Goal: Task Accomplishment & Management: Manage account settings

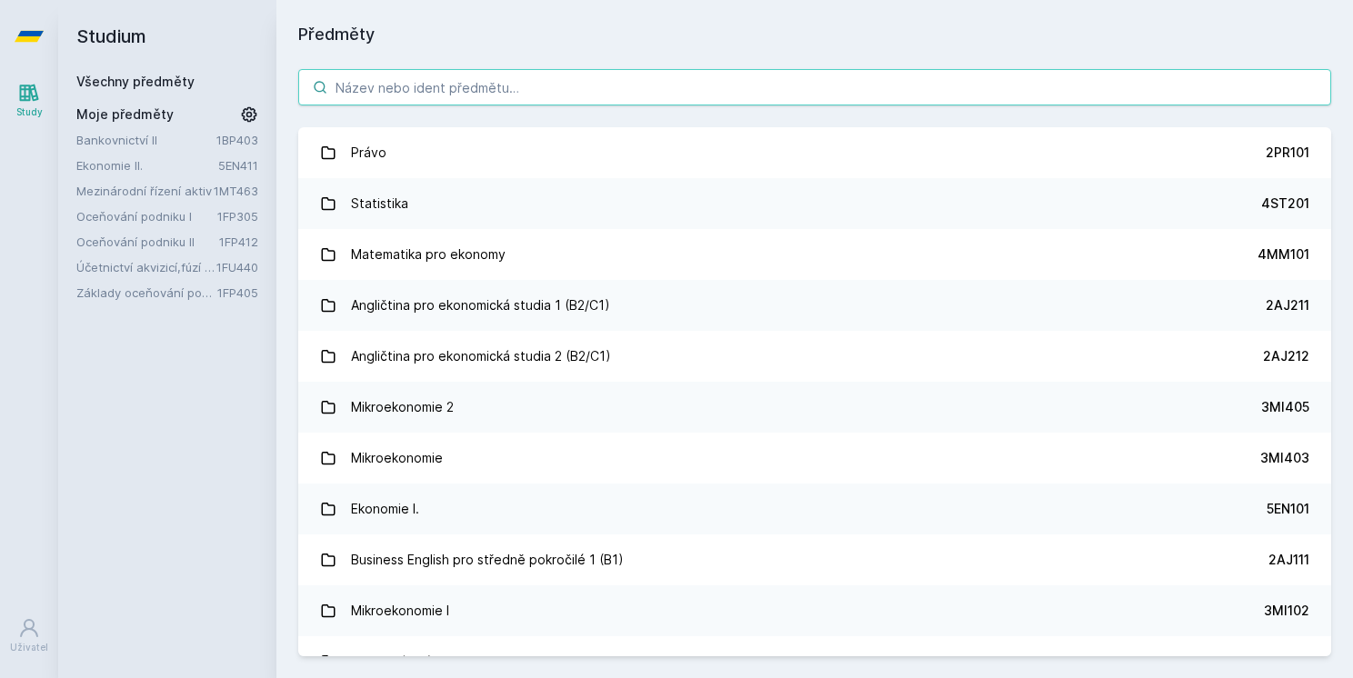
click at [433, 100] on input "search" at bounding box center [814, 87] width 1033 height 36
type input "n"
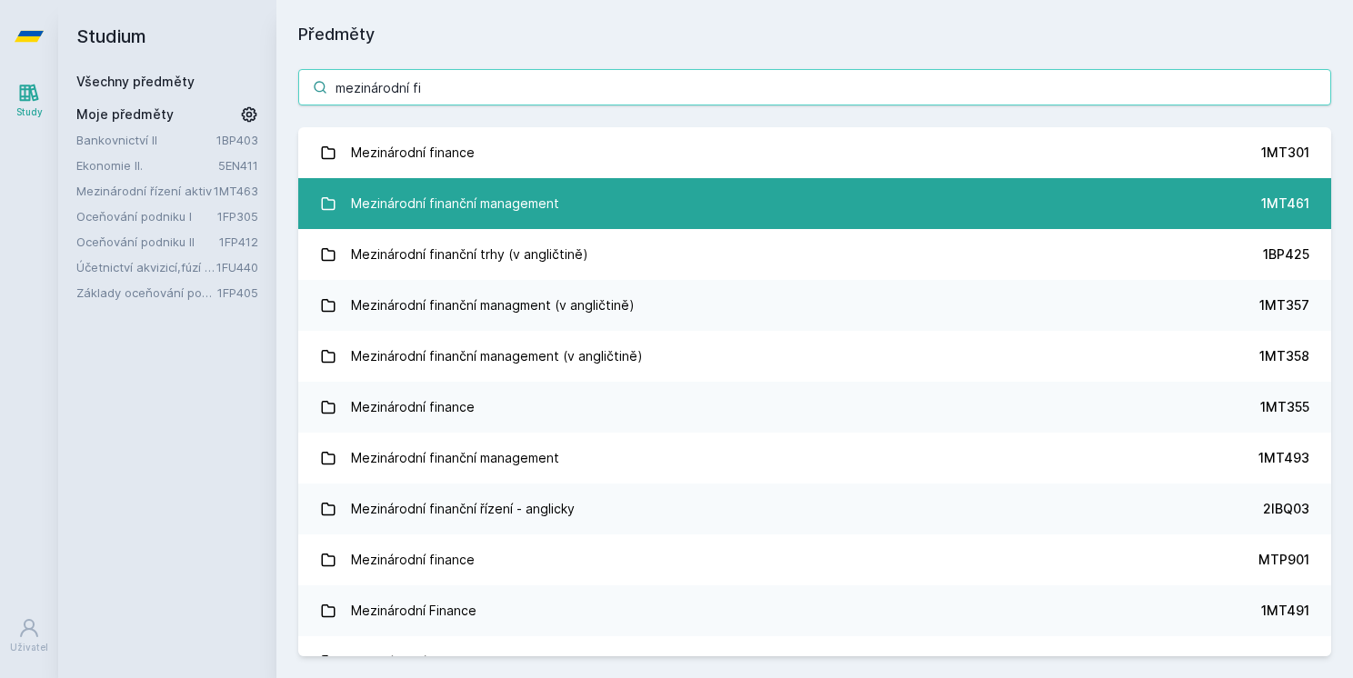
type input "mezinárodní fi"
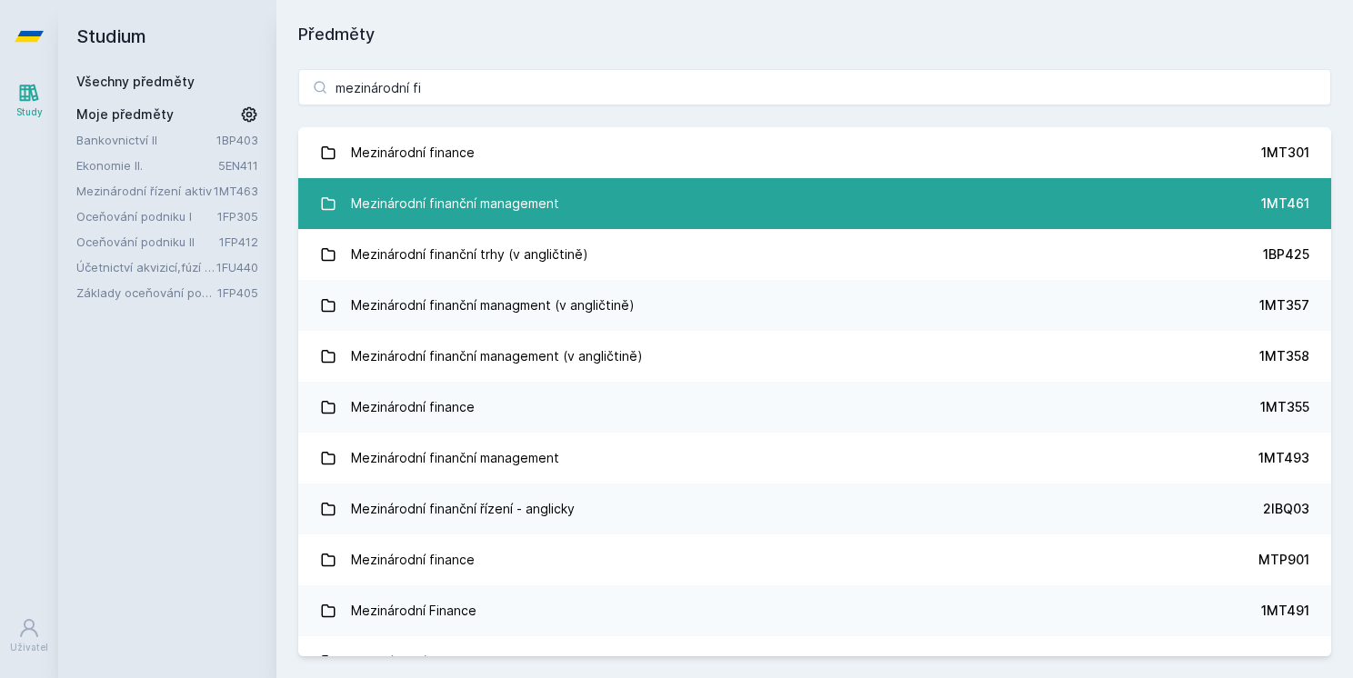
click at [679, 204] on link "Mezinárodní finanční management 1MT461" at bounding box center [814, 203] width 1033 height 51
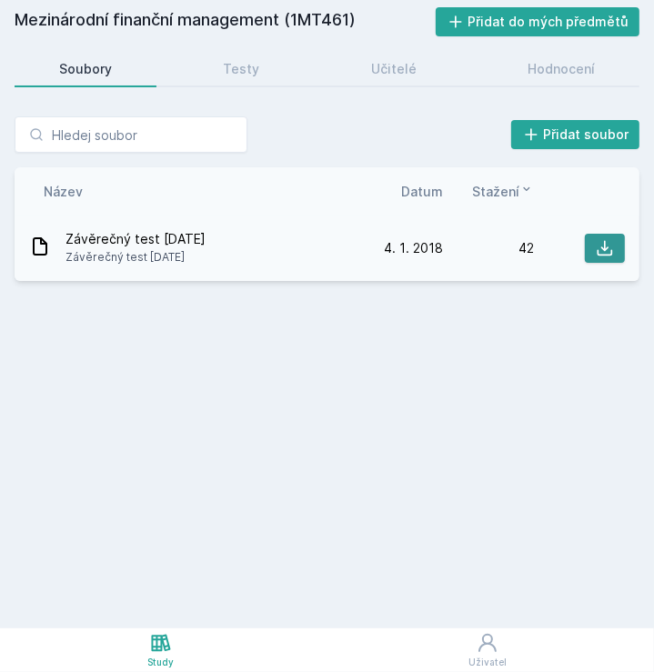
click at [611, 243] on icon at bounding box center [604, 248] width 18 height 18
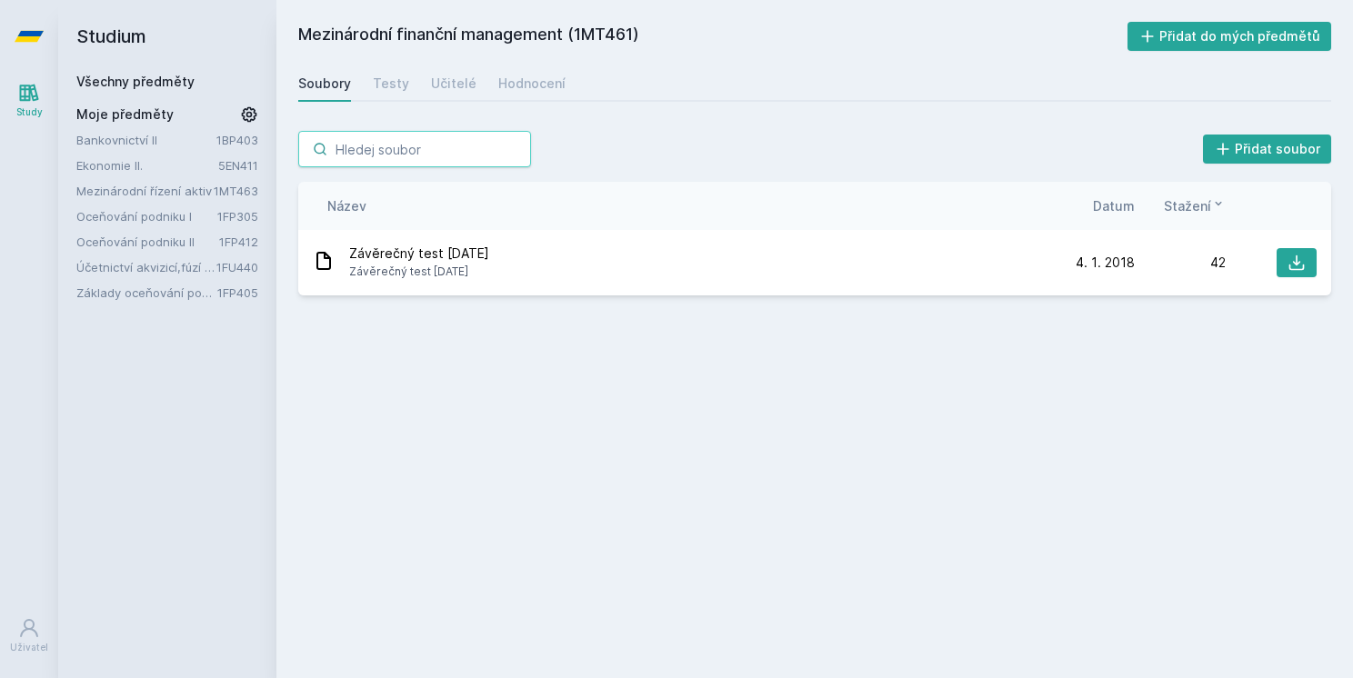
click at [395, 161] on input "search" at bounding box center [414, 149] width 233 height 36
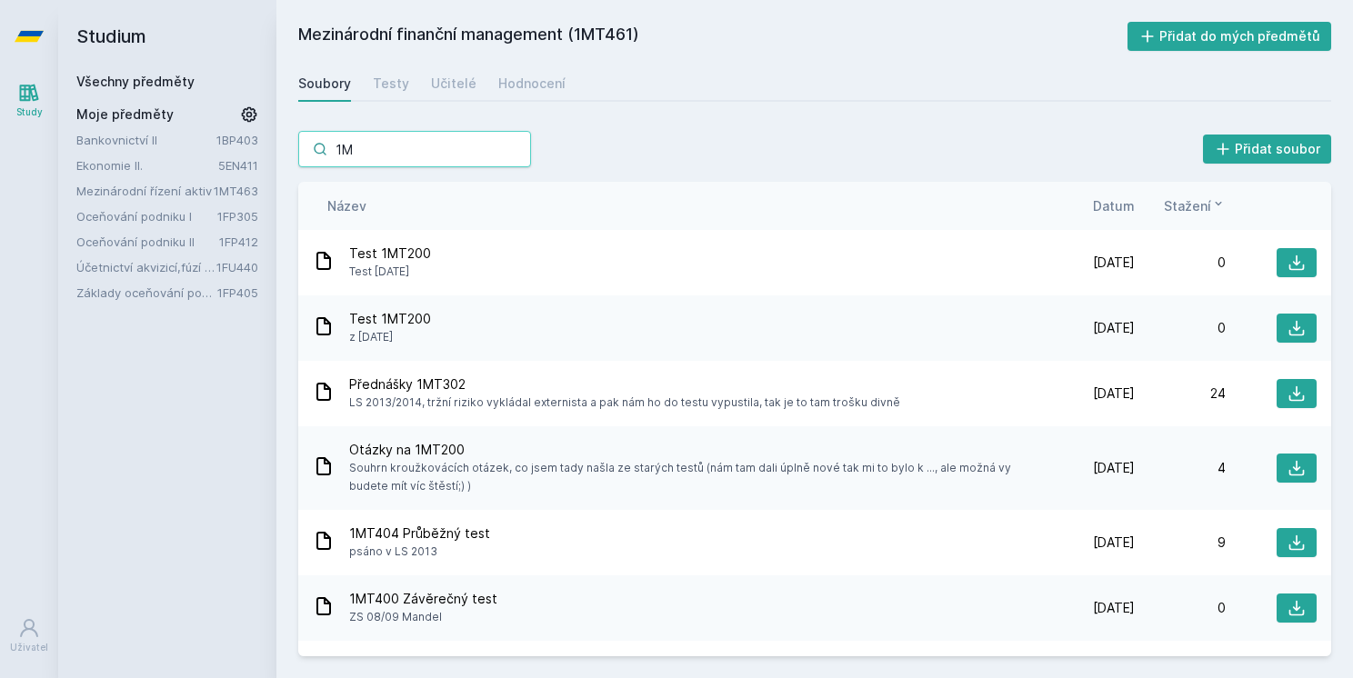
type input "1"
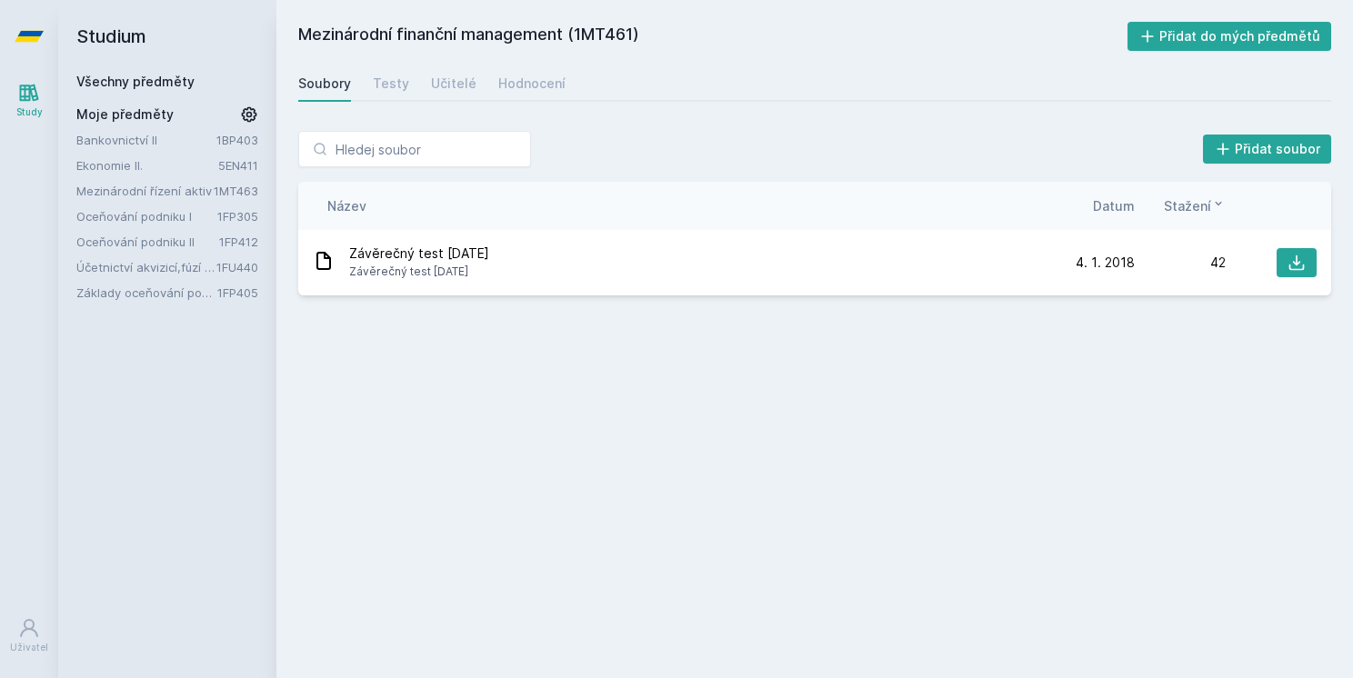
click at [141, 73] on div "Všechny předměty" at bounding box center [167, 82] width 182 height 18
click at [134, 88] on link "Všechny předměty" at bounding box center [135, 81] width 118 height 15
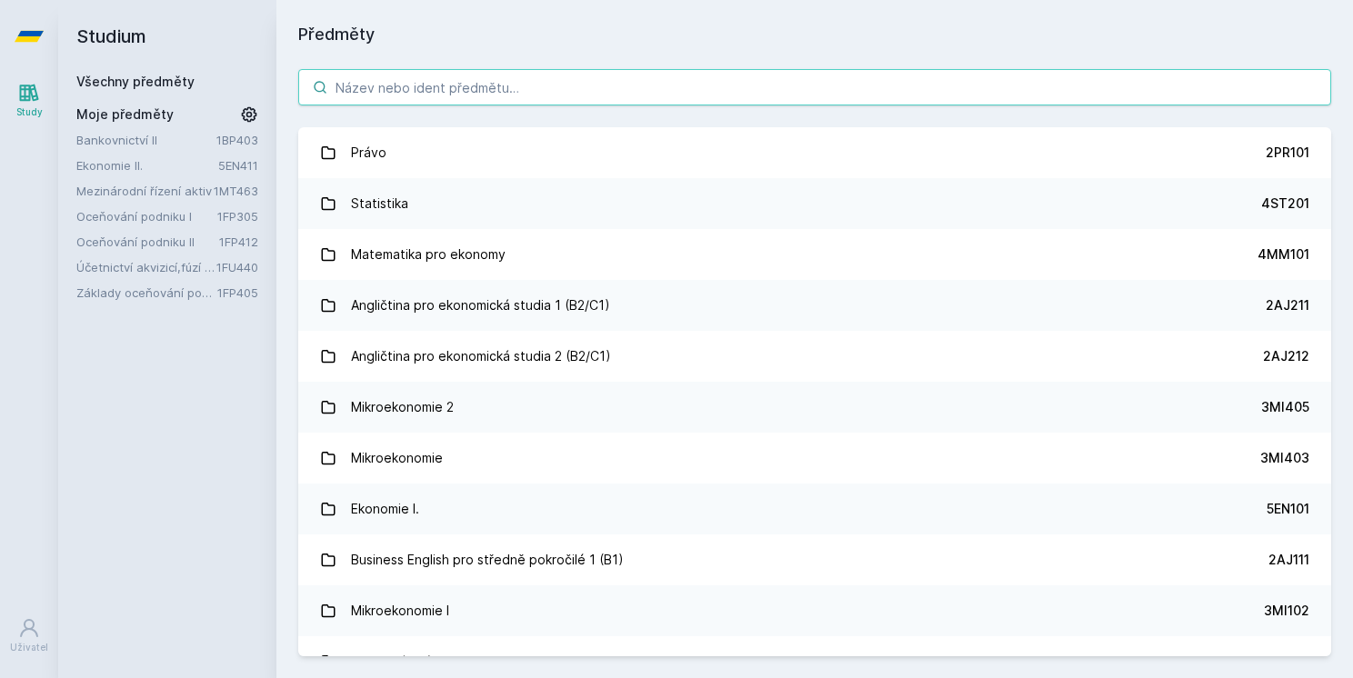
click at [405, 100] on input "search" at bounding box center [814, 87] width 1033 height 36
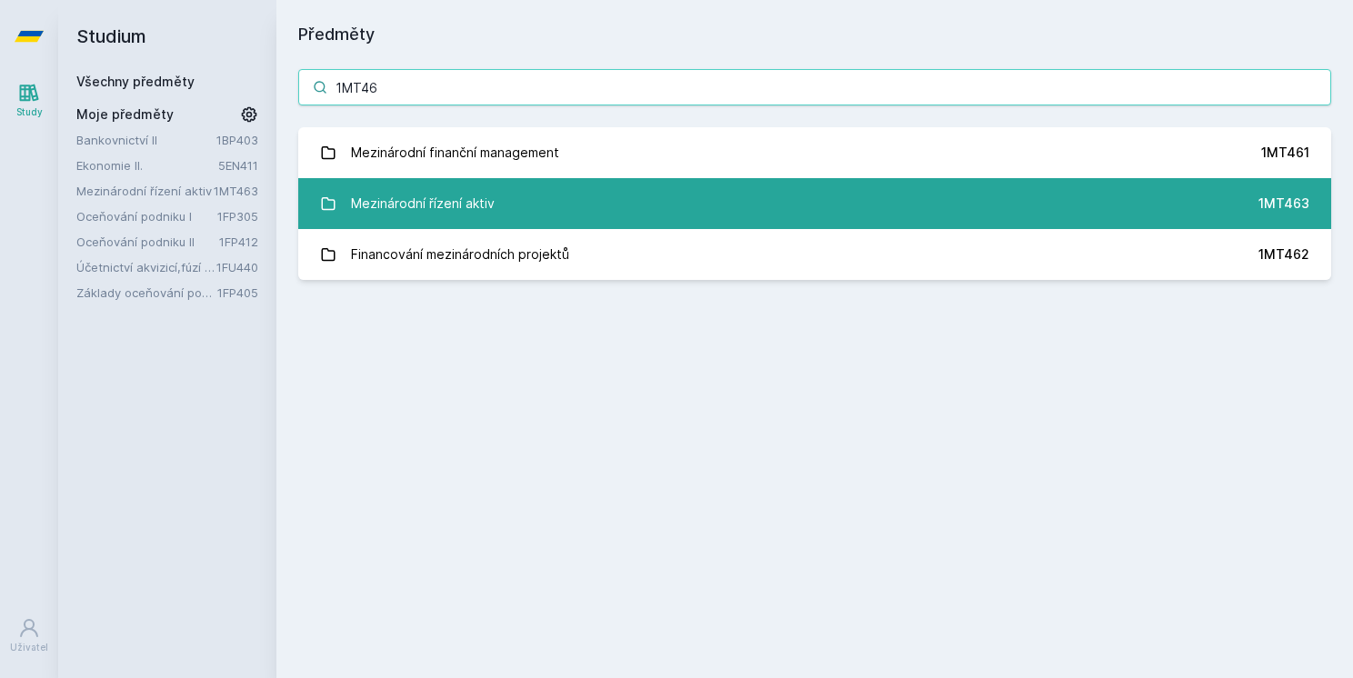
type input "1MT46"
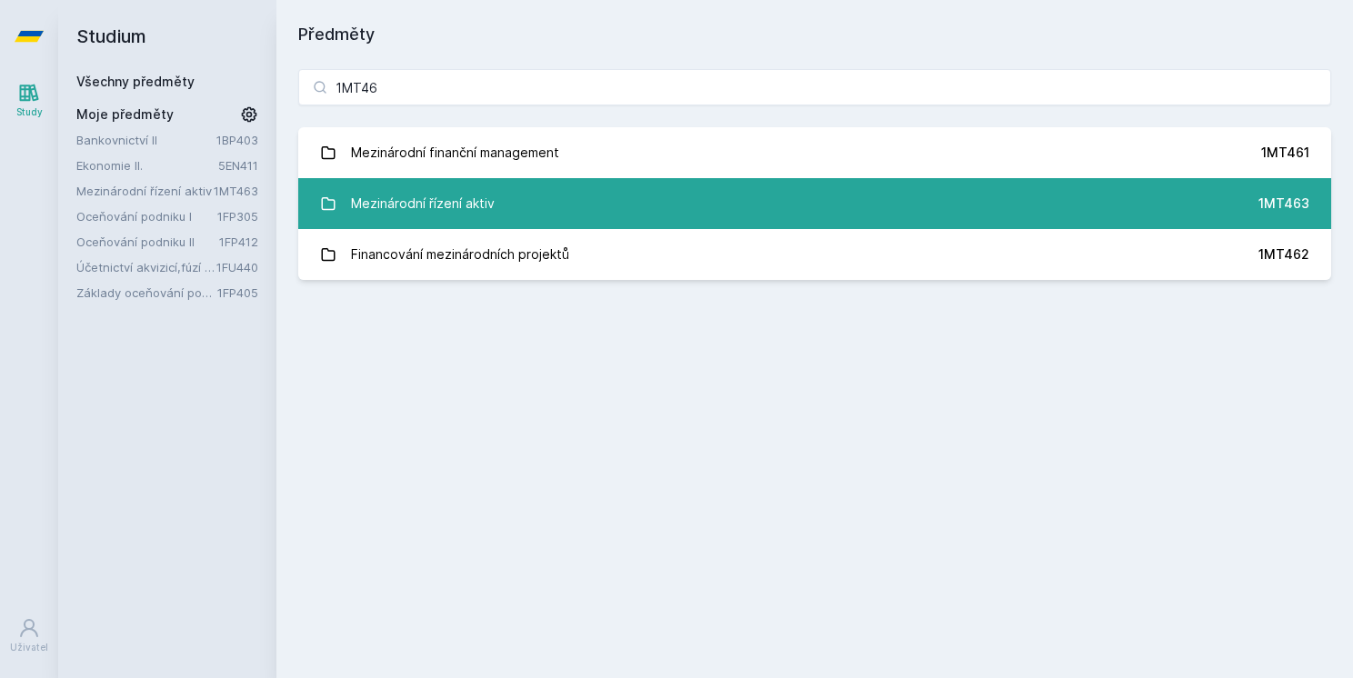
click at [534, 216] on link "Mezinárodní řízení aktiv 1MT463" at bounding box center [814, 203] width 1033 height 51
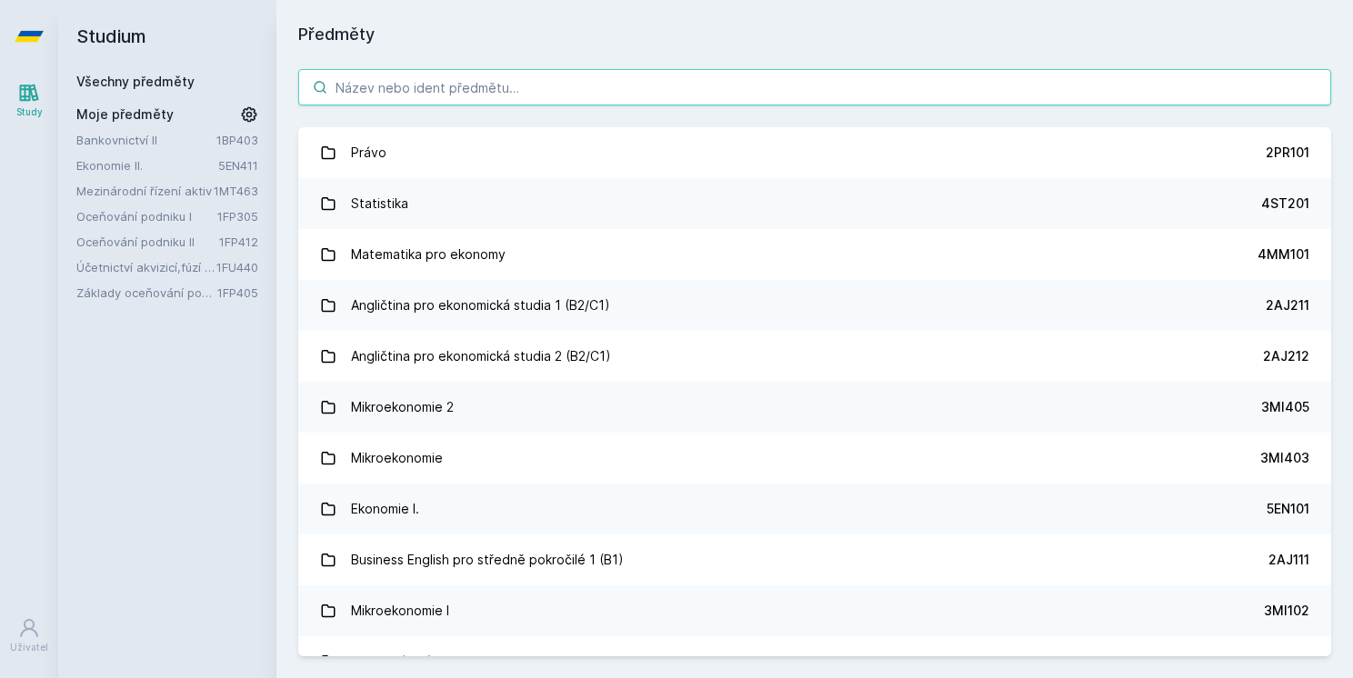
click at [508, 82] on input "search" at bounding box center [814, 87] width 1033 height 36
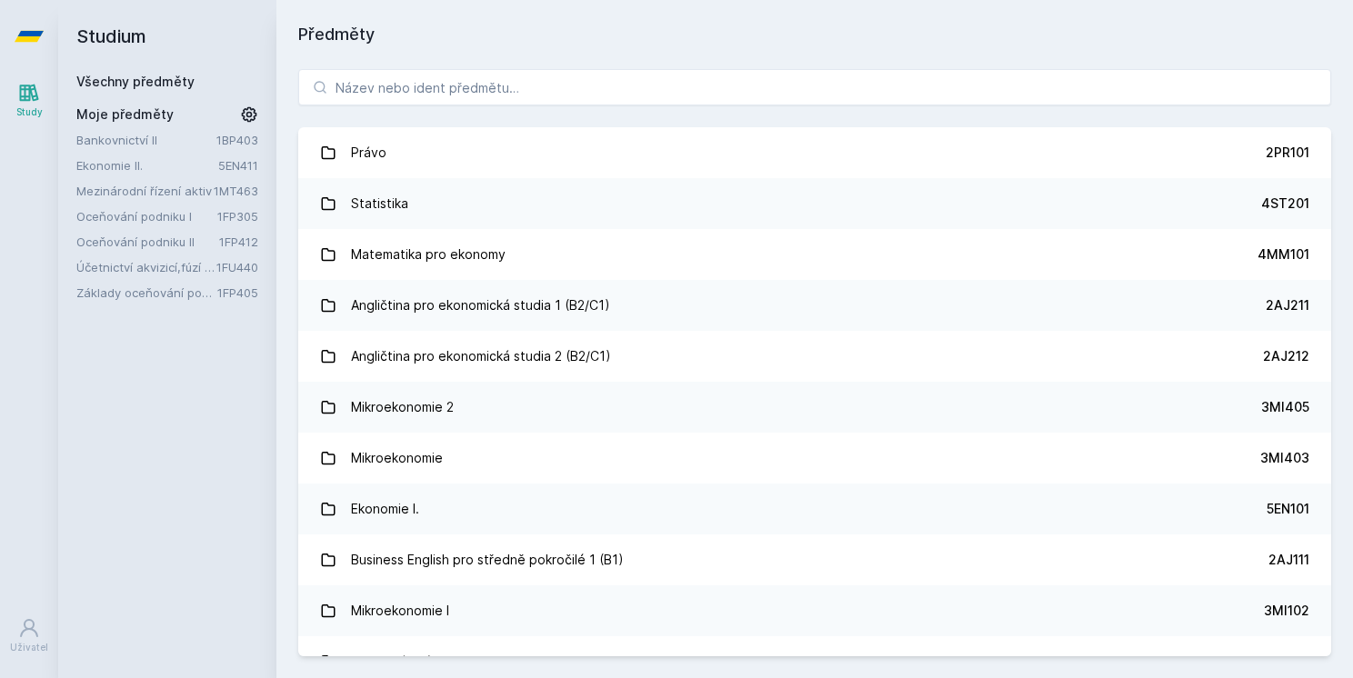
click at [203, 192] on link "Mezinárodní řízení aktiv" at bounding box center [144, 191] width 137 height 18
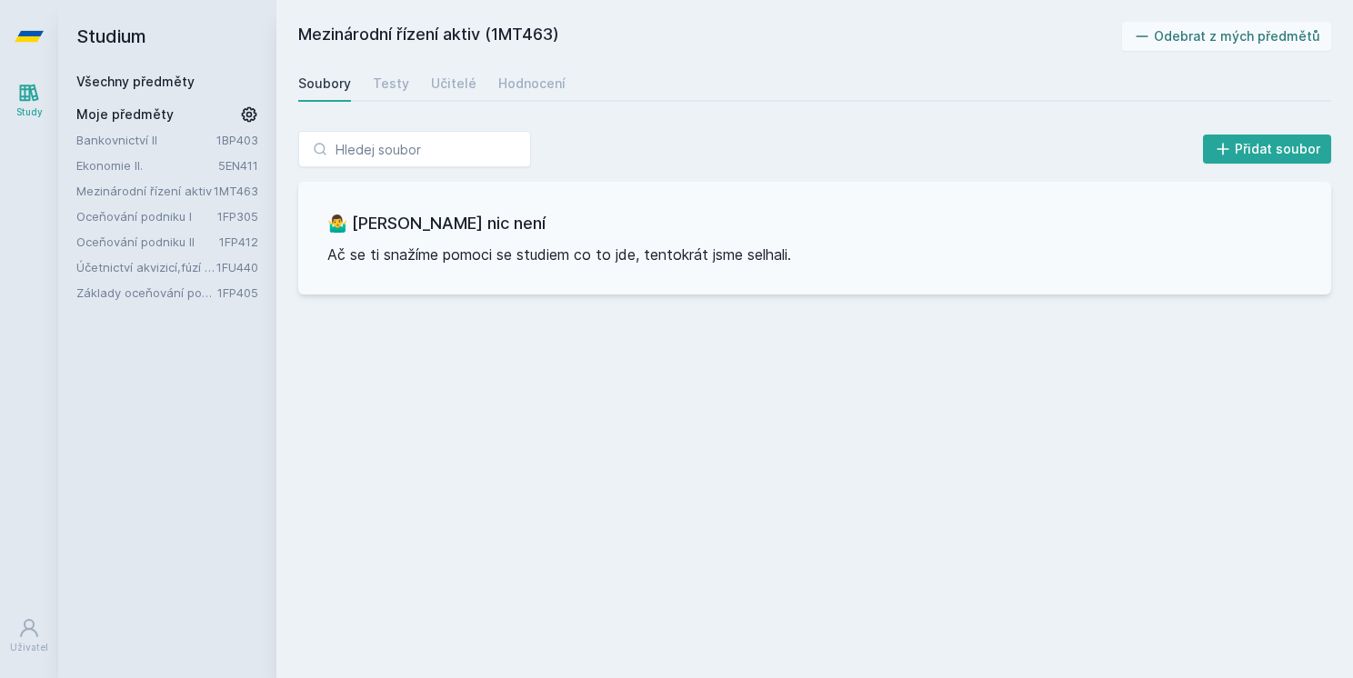
click at [155, 83] on link "Všechny předměty" at bounding box center [135, 81] width 118 height 15
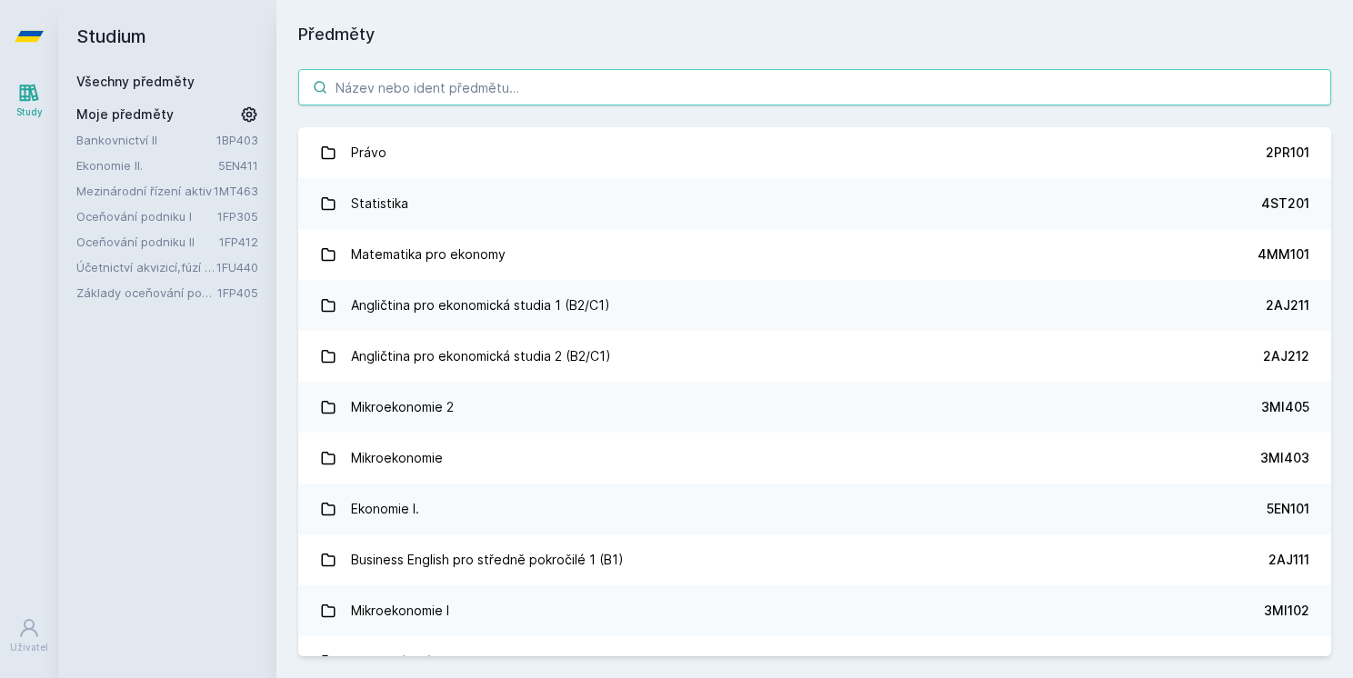
click at [393, 91] on input "search" at bounding box center [814, 87] width 1033 height 36
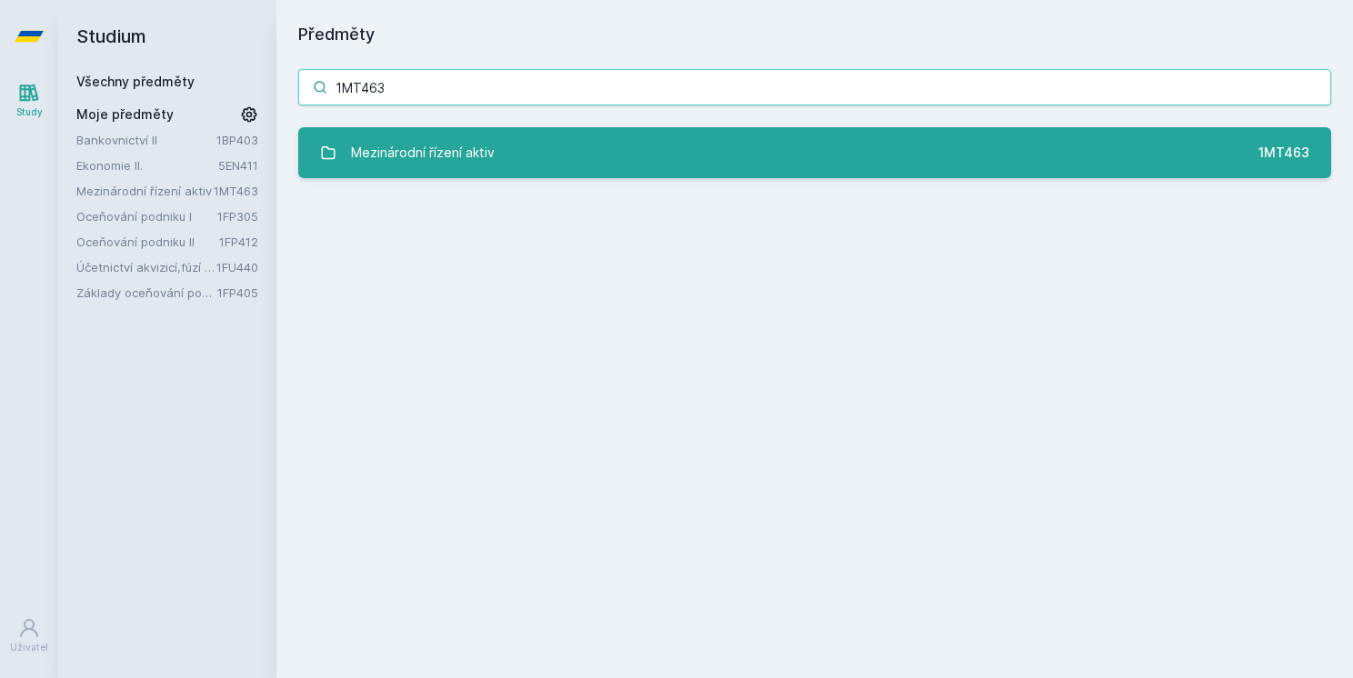
type input "1MT463"
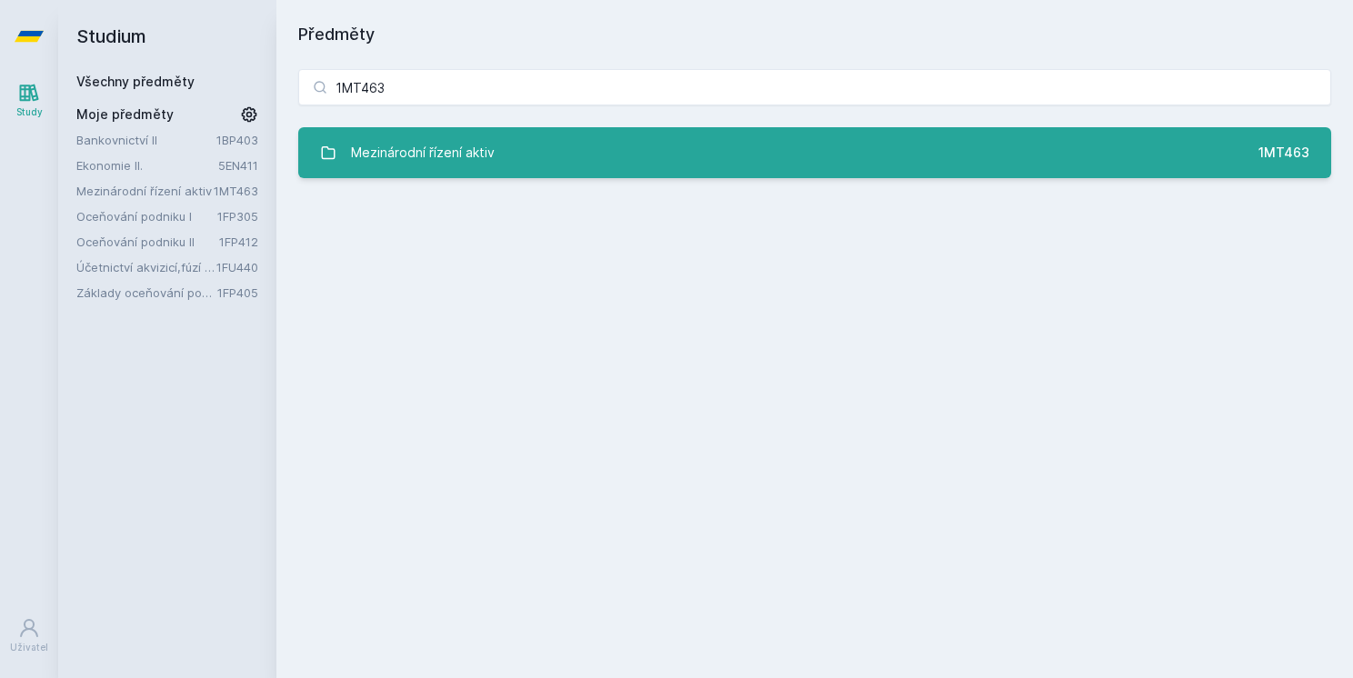
click at [456, 162] on div "Mezinárodní řízení aktiv" at bounding box center [423, 153] width 144 height 36
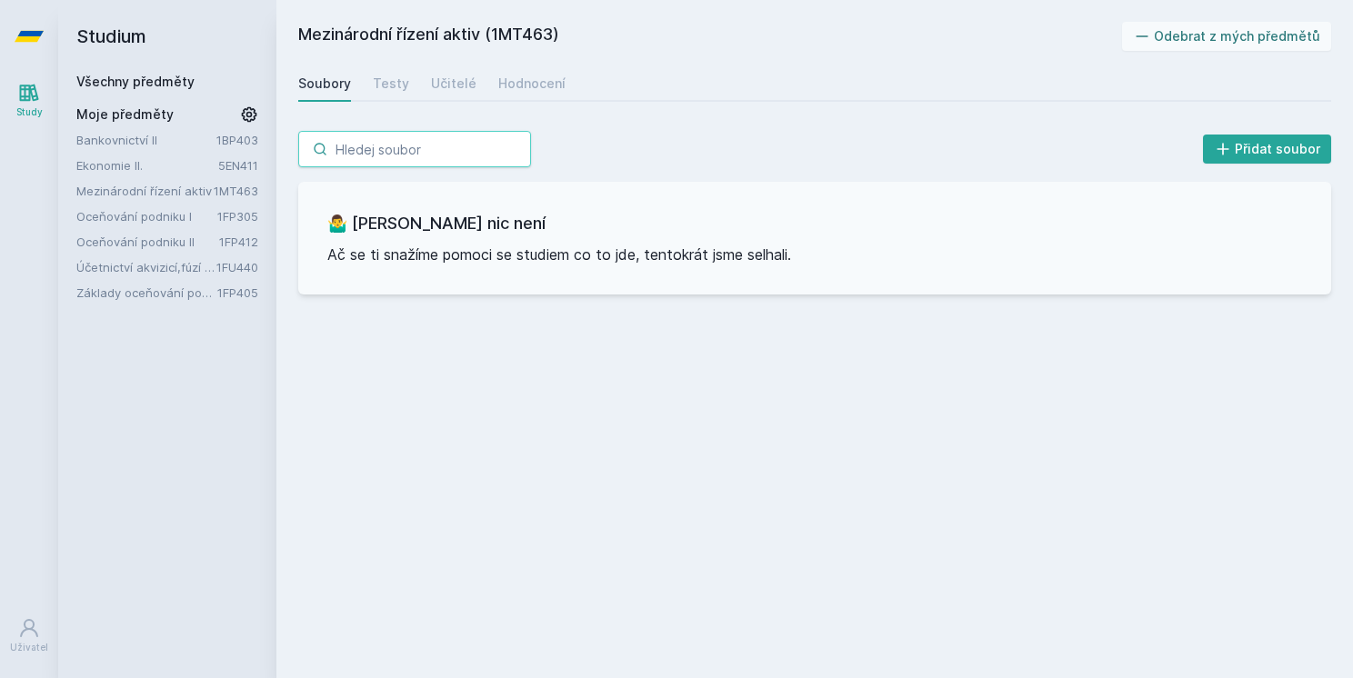
click at [375, 155] on input "search" at bounding box center [414, 149] width 233 height 36
click at [149, 83] on link "Všechny předměty" at bounding box center [135, 81] width 118 height 15
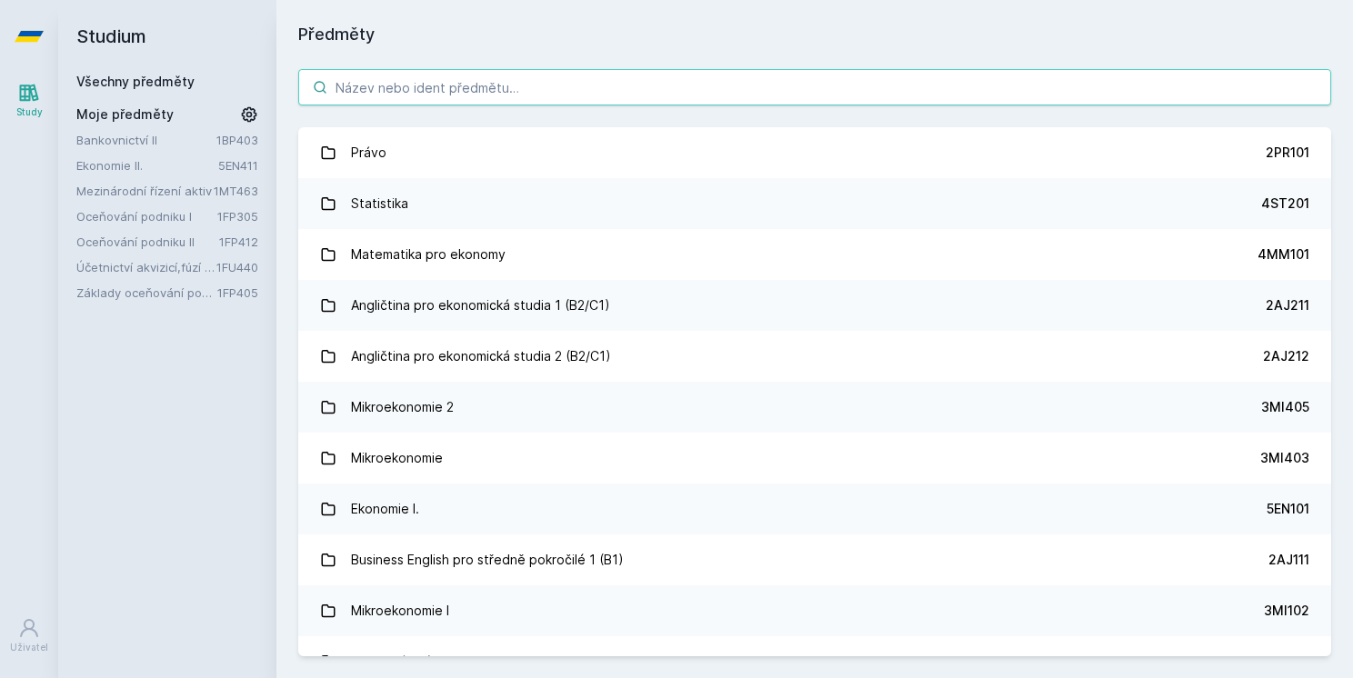
click at [417, 96] on input "search" at bounding box center [814, 87] width 1033 height 36
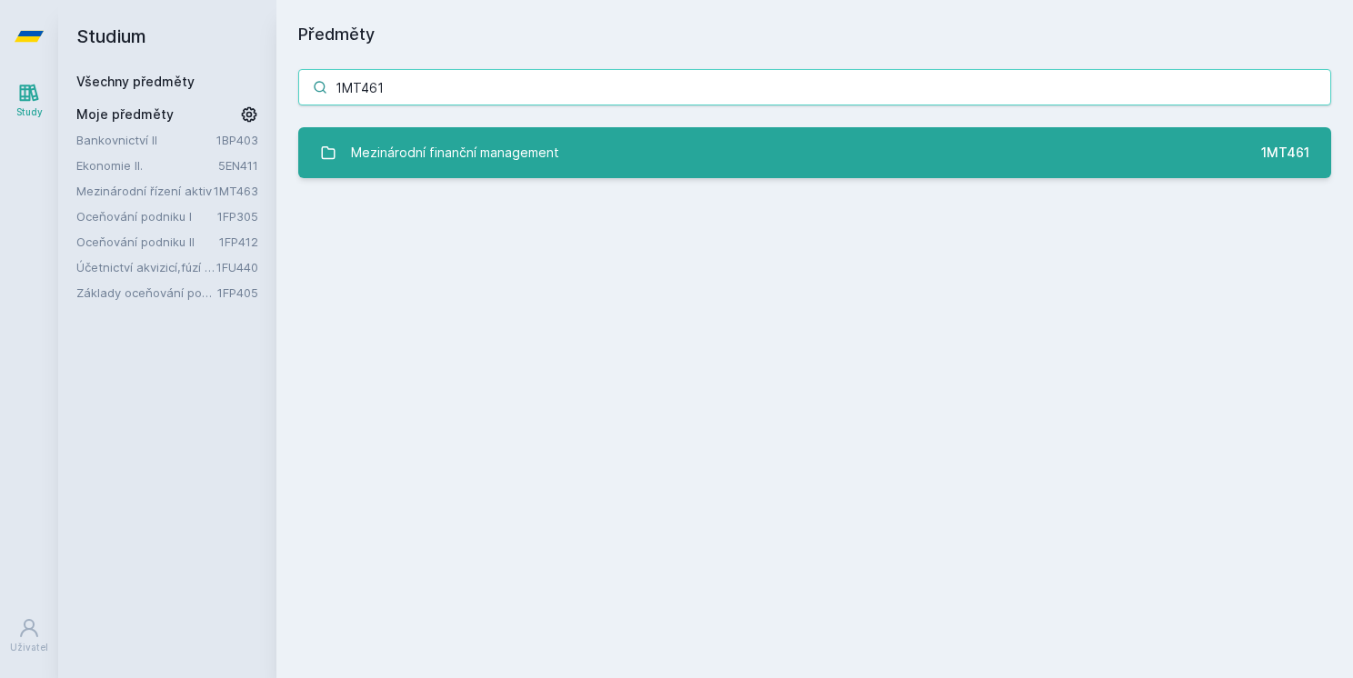
type input "1MT461"
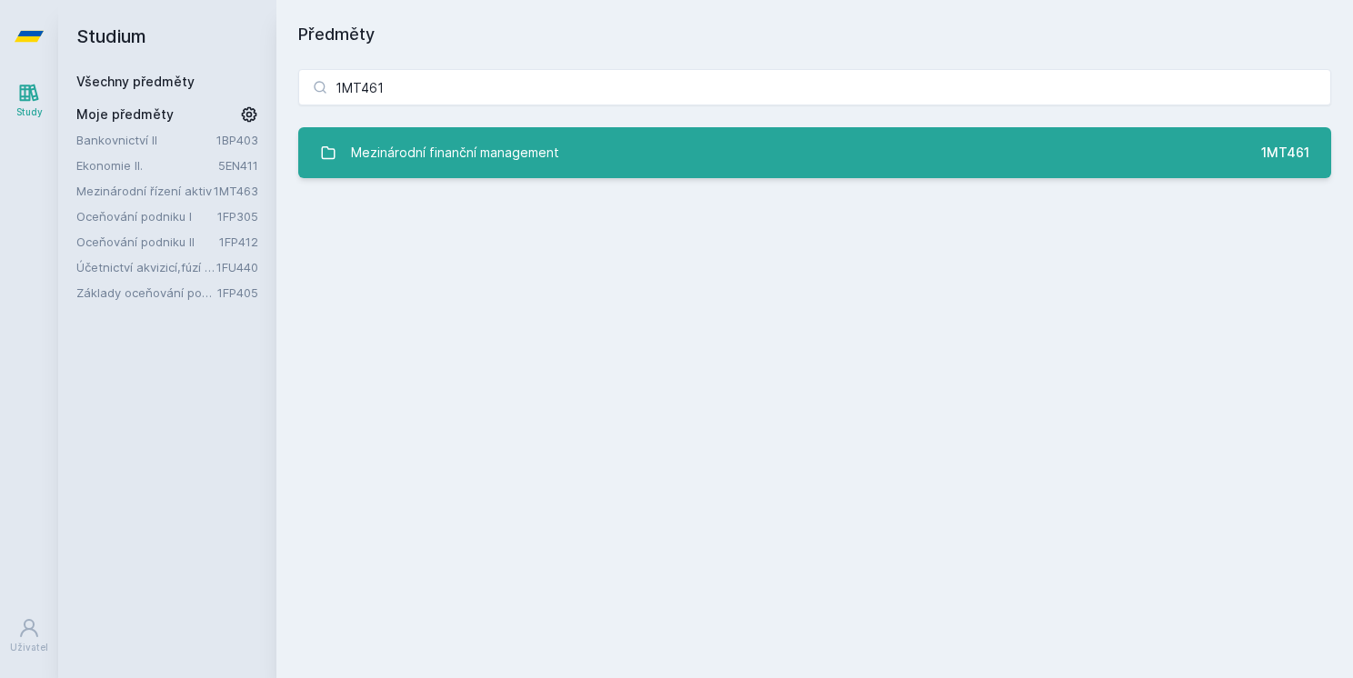
click at [421, 149] on div "Mezinárodní finanční management" at bounding box center [455, 153] width 208 height 36
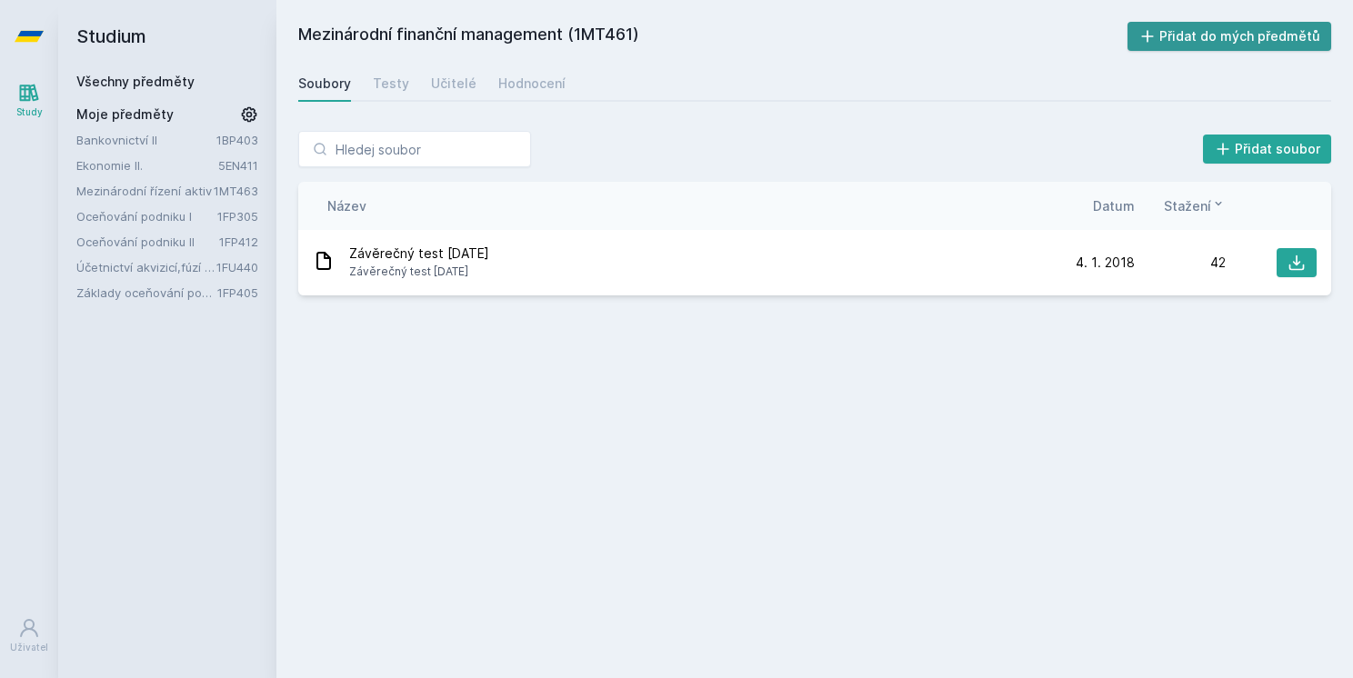
click at [1193, 39] on button "Přidat do mých předmětů" at bounding box center [1229, 36] width 205 height 29
